Goal: Information Seeking & Learning: Learn about a topic

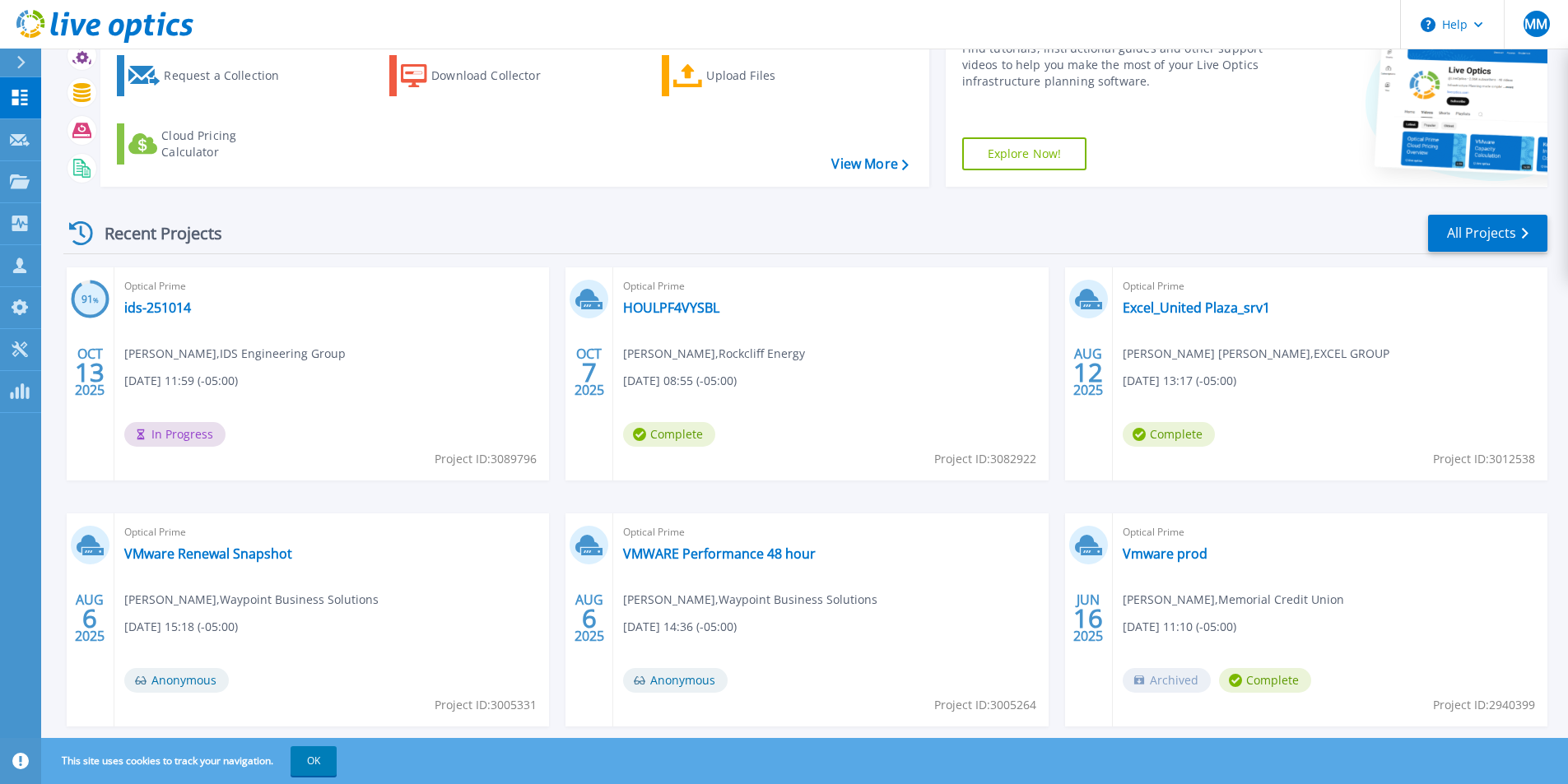
scroll to position [127, 0]
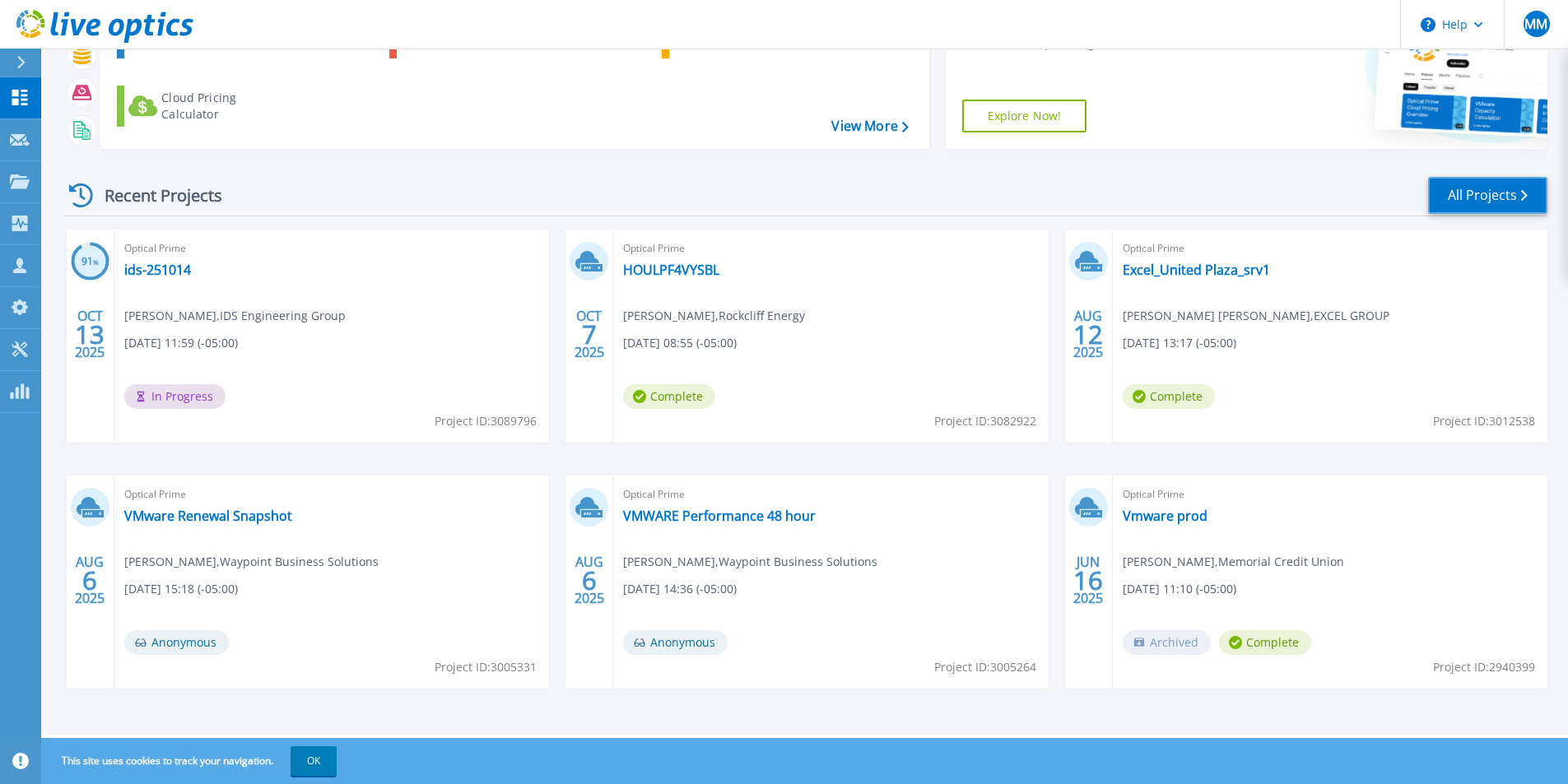
click at [1485, 196] on link "All Projects" at bounding box center [1488, 196] width 120 height 37
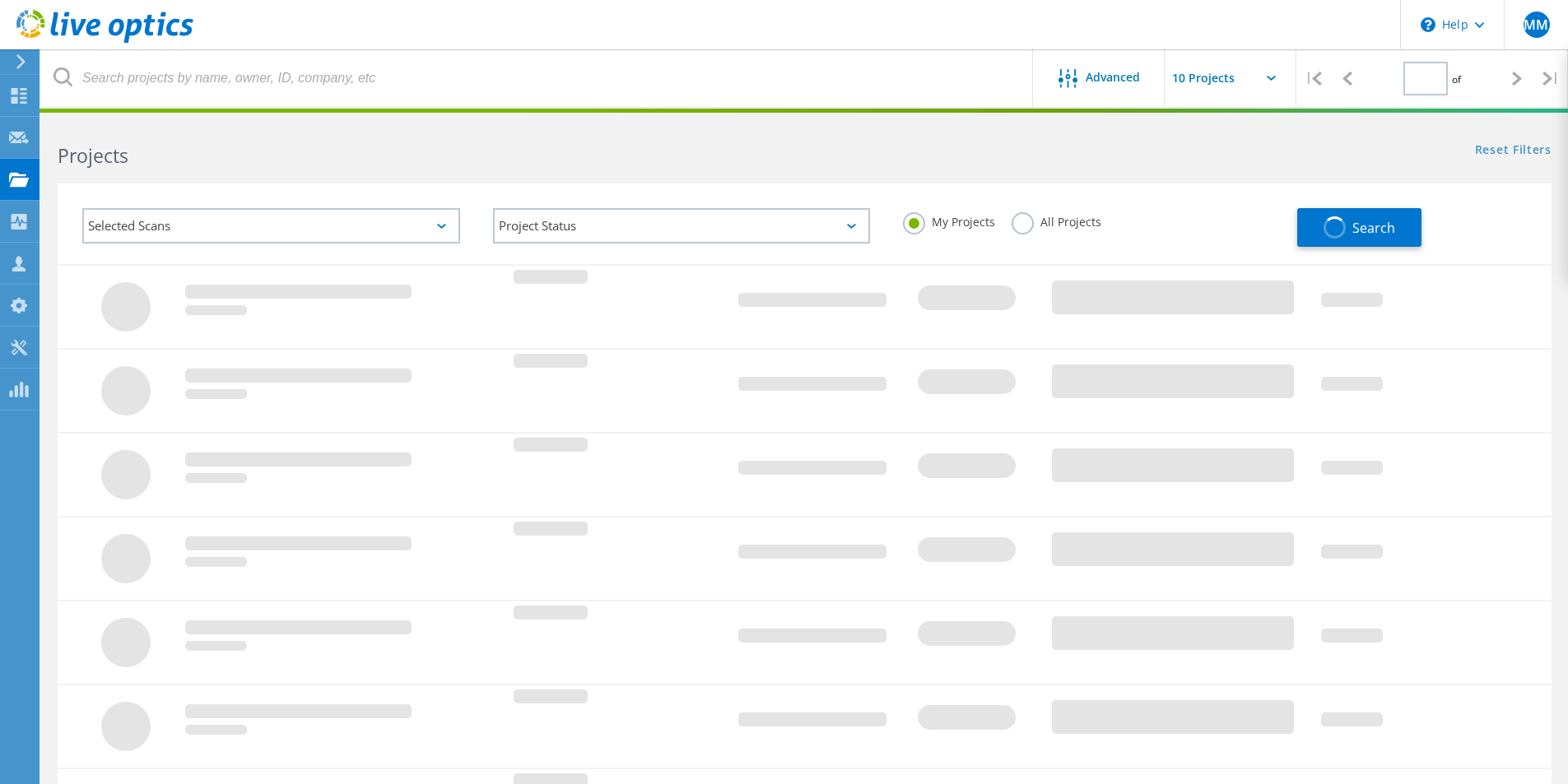
type input "1"
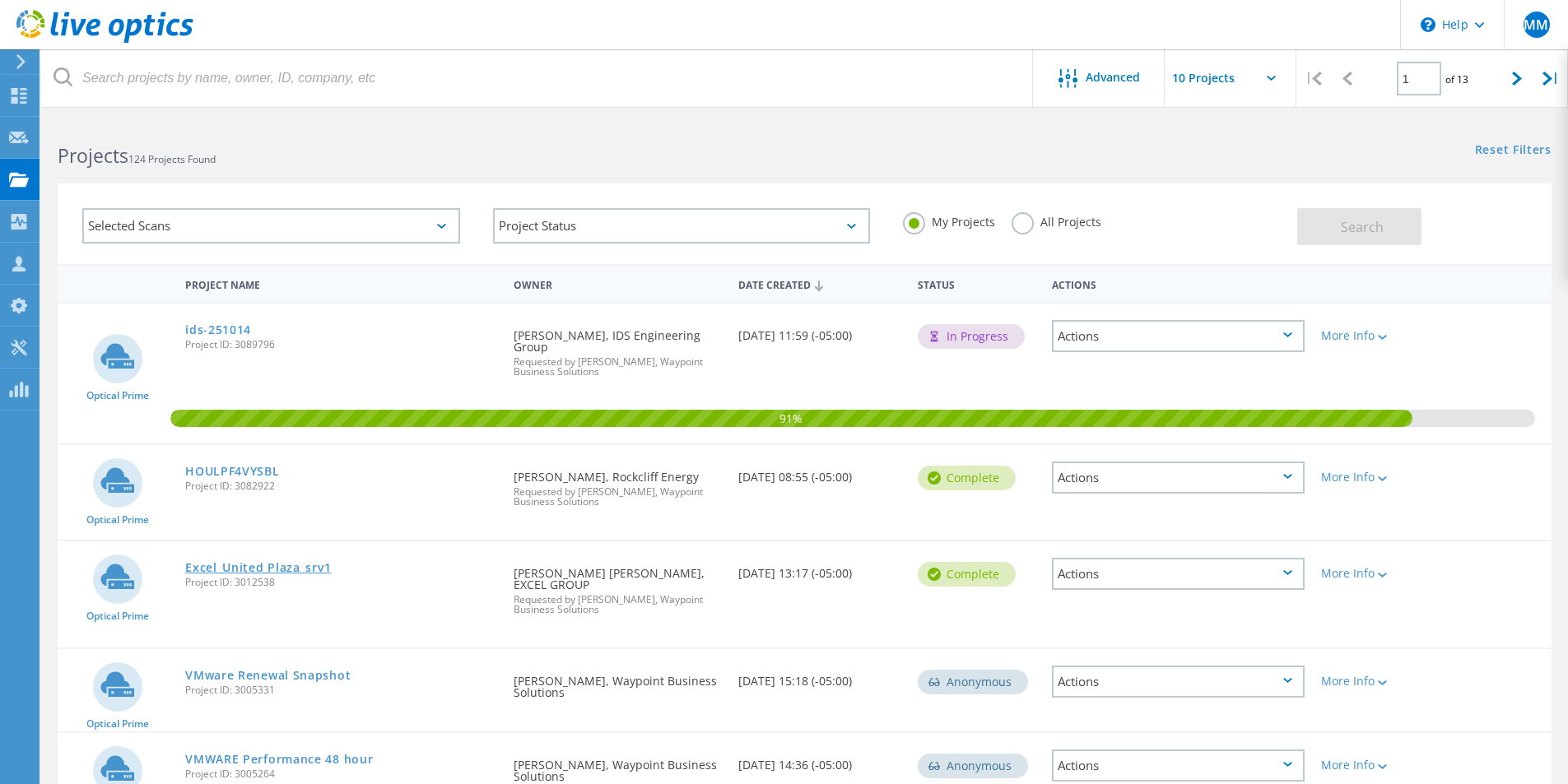
click at [233, 563] on link "Excel_United Plaza_srv1" at bounding box center [258, 568] width 146 height 12
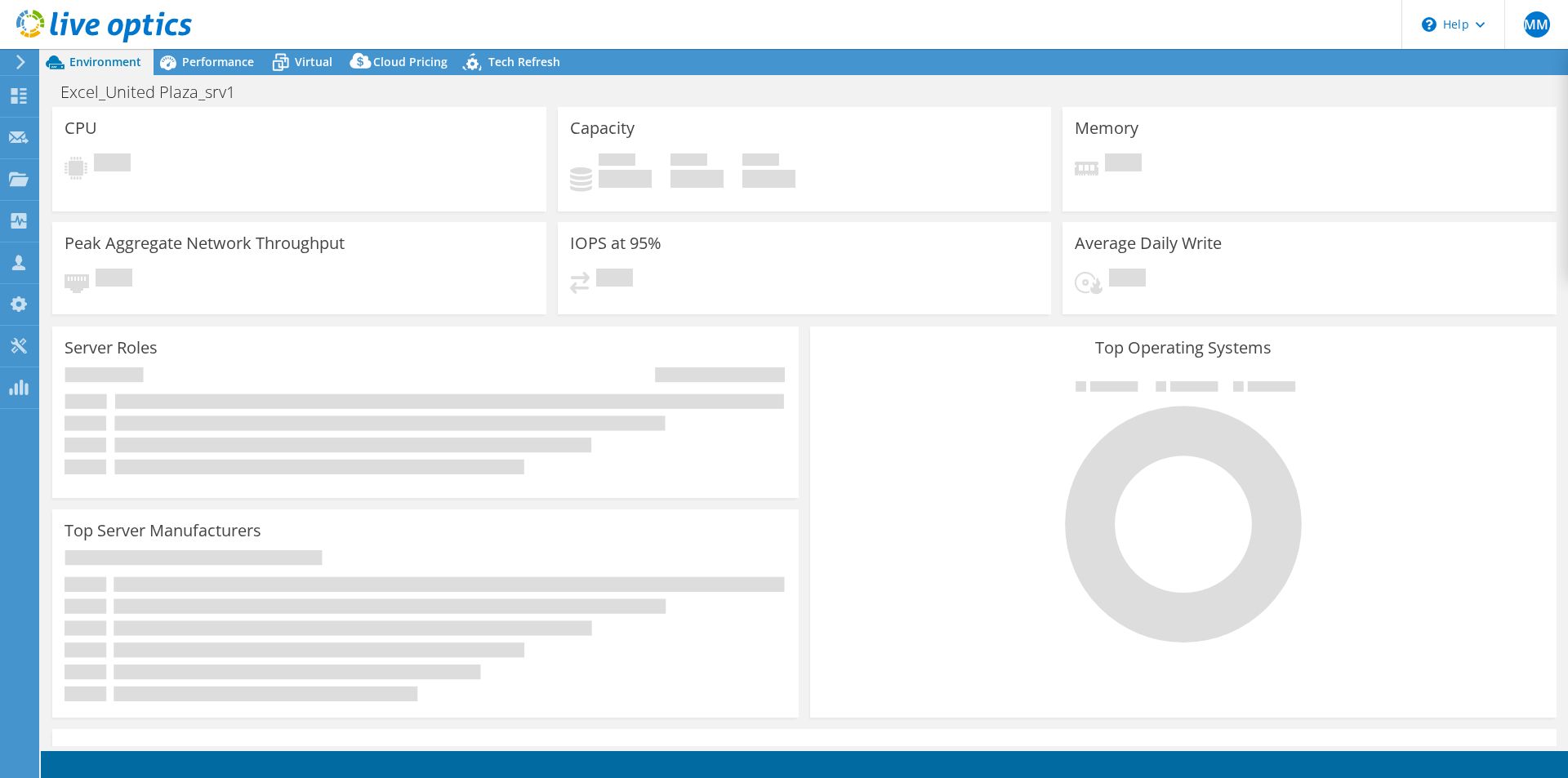
select select "USEast"
select select "USD"
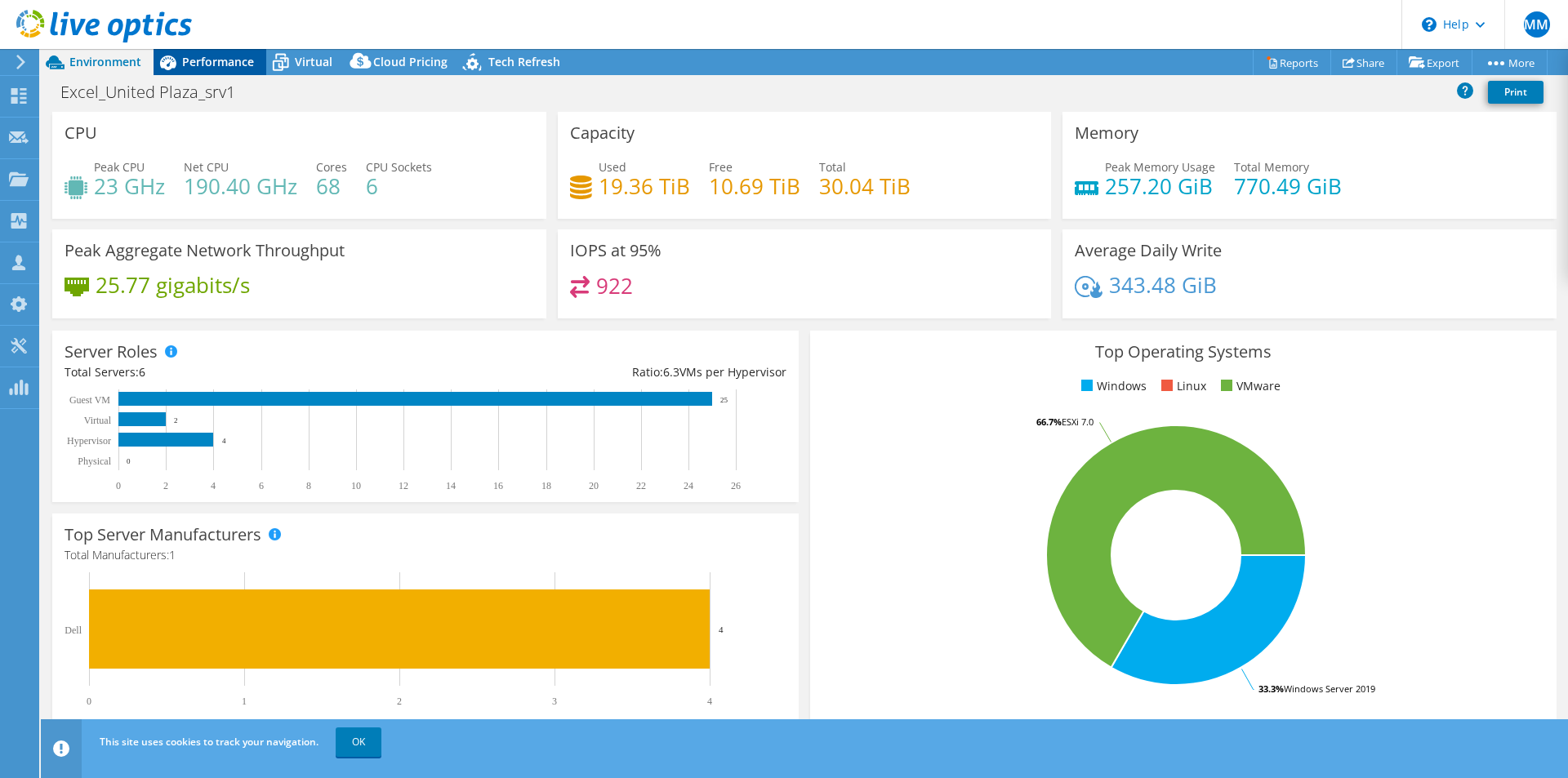
click at [227, 64] on span "Performance" at bounding box center [218, 61] width 72 height 16
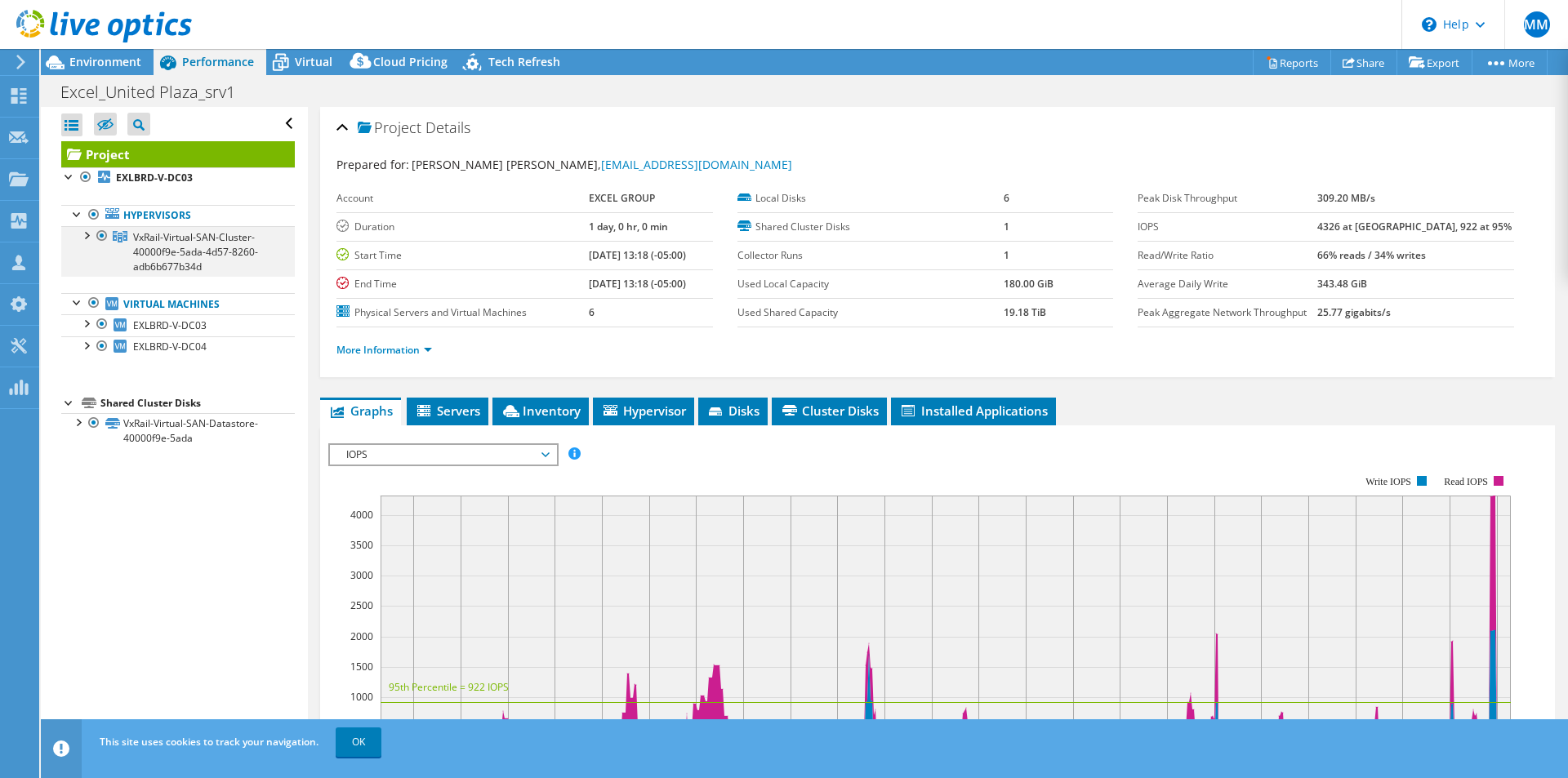
click at [87, 237] on div at bounding box center [86, 234] width 17 height 17
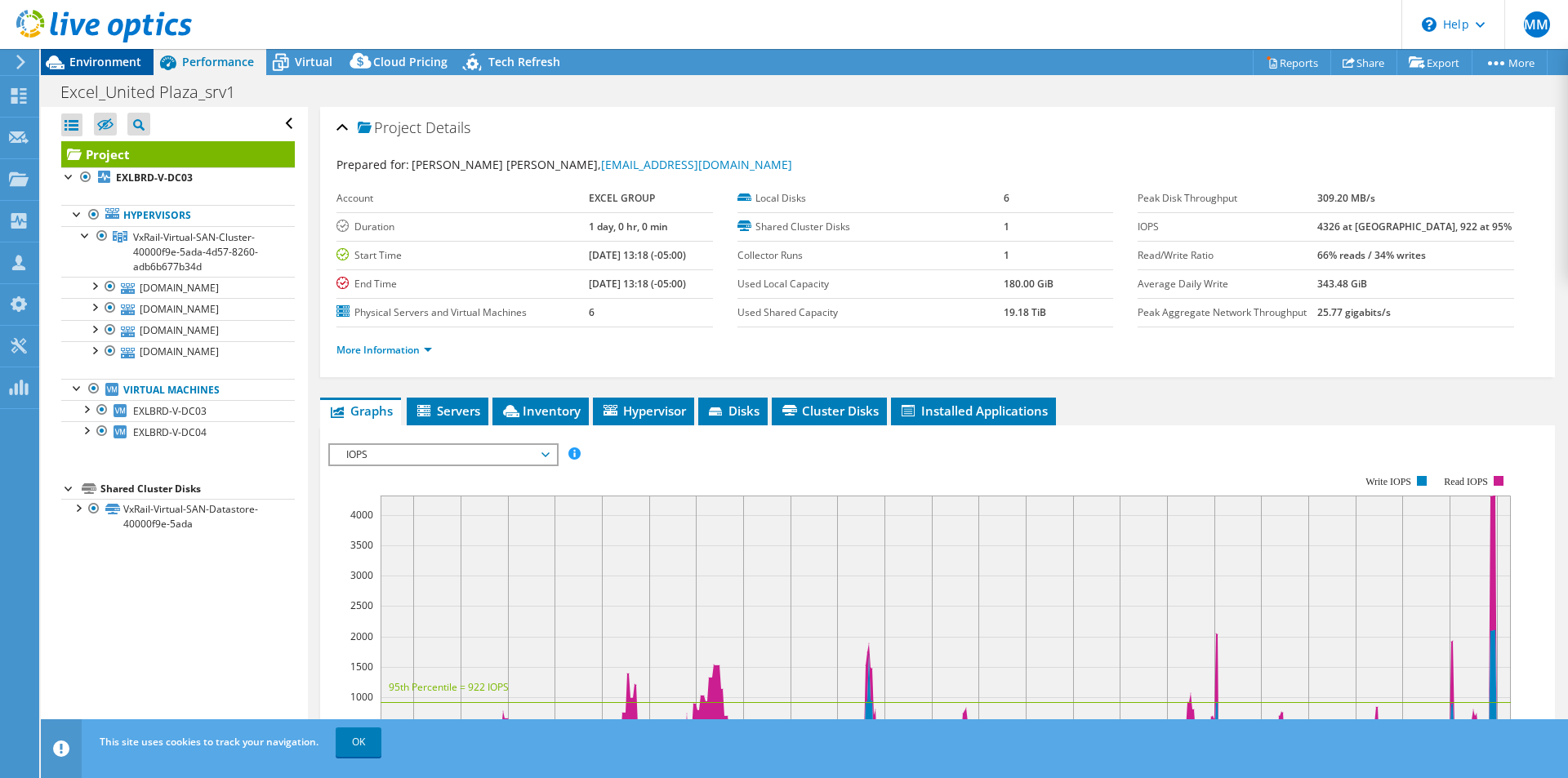
click at [105, 68] on span "Environment" at bounding box center [105, 61] width 72 height 16
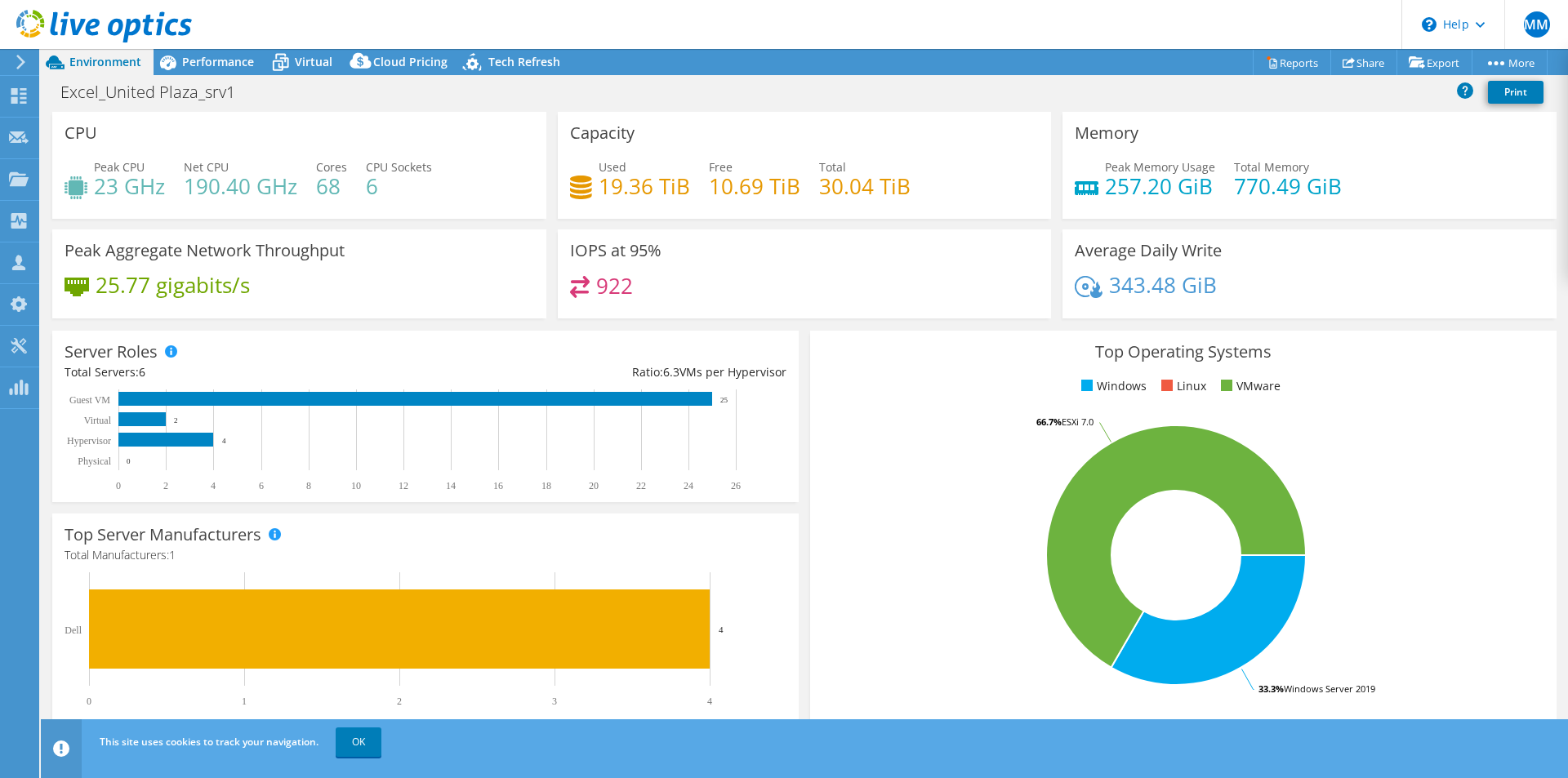
click at [19, 58] on use at bounding box center [20, 61] width 9 height 15
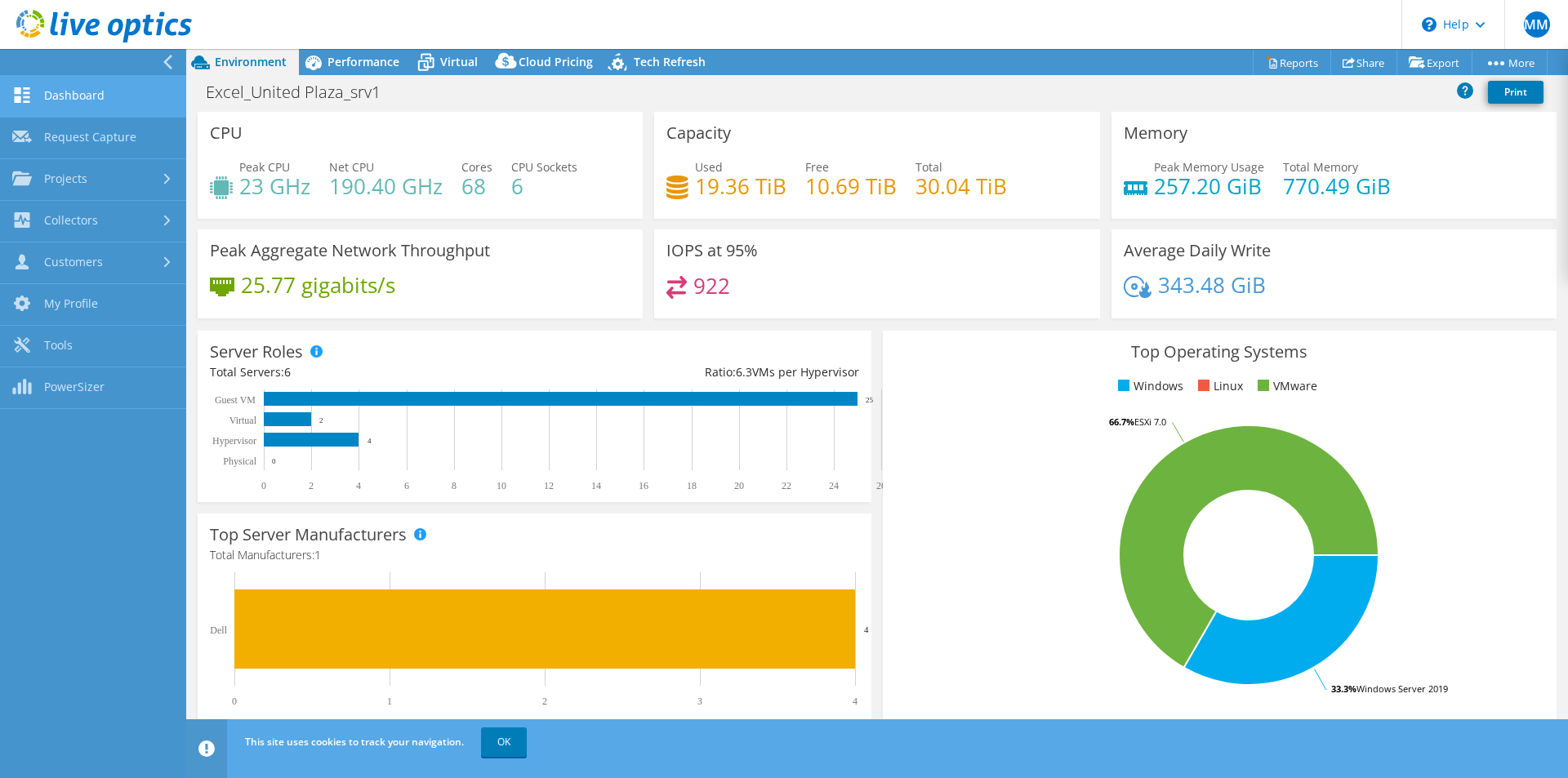
click at [64, 87] on link "Dashboard" at bounding box center [92, 96] width 186 height 42
